Goal: Task Accomplishment & Management: Manage account settings

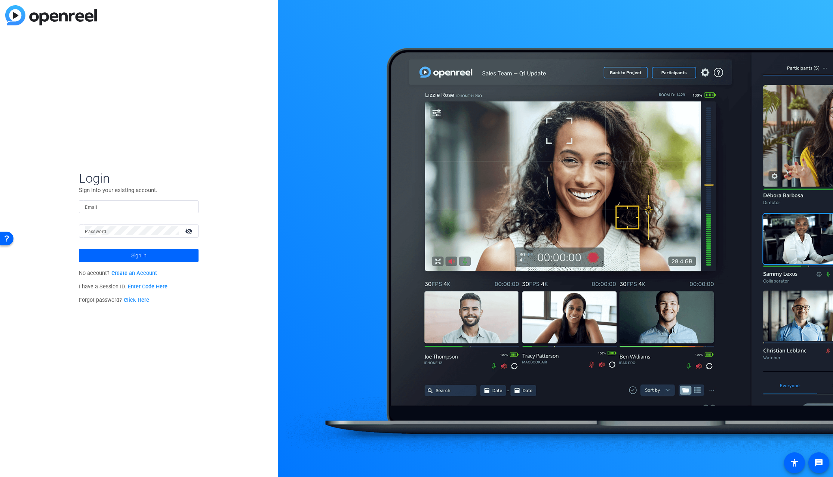
click at [109, 205] on input "Email" at bounding box center [139, 206] width 108 height 9
type input "[PERSON_NAME][EMAIL_ADDRESS][PERSON_NAME][PERSON_NAME][DOMAIN_NAME]"
click at [26, 219] on div "Login Sign into your existing account. Email [PERSON_NAME][EMAIL_ADDRESS][PERSO…" at bounding box center [139, 238] width 278 height 477
click at [79, 249] on button "Sign in" at bounding box center [139, 255] width 120 height 13
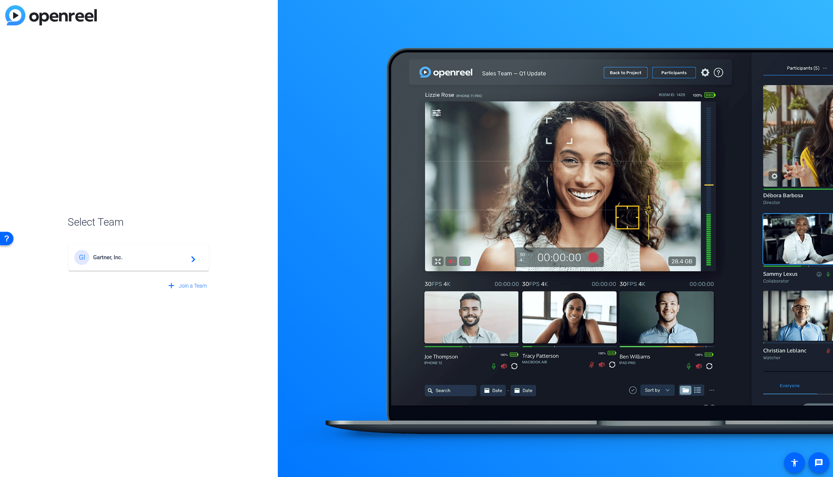
click at [127, 254] on span "Gartner, Inc." at bounding box center [139, 257] width 93 height 7
